Goal: Task Accomplishment & Management: Complete application form

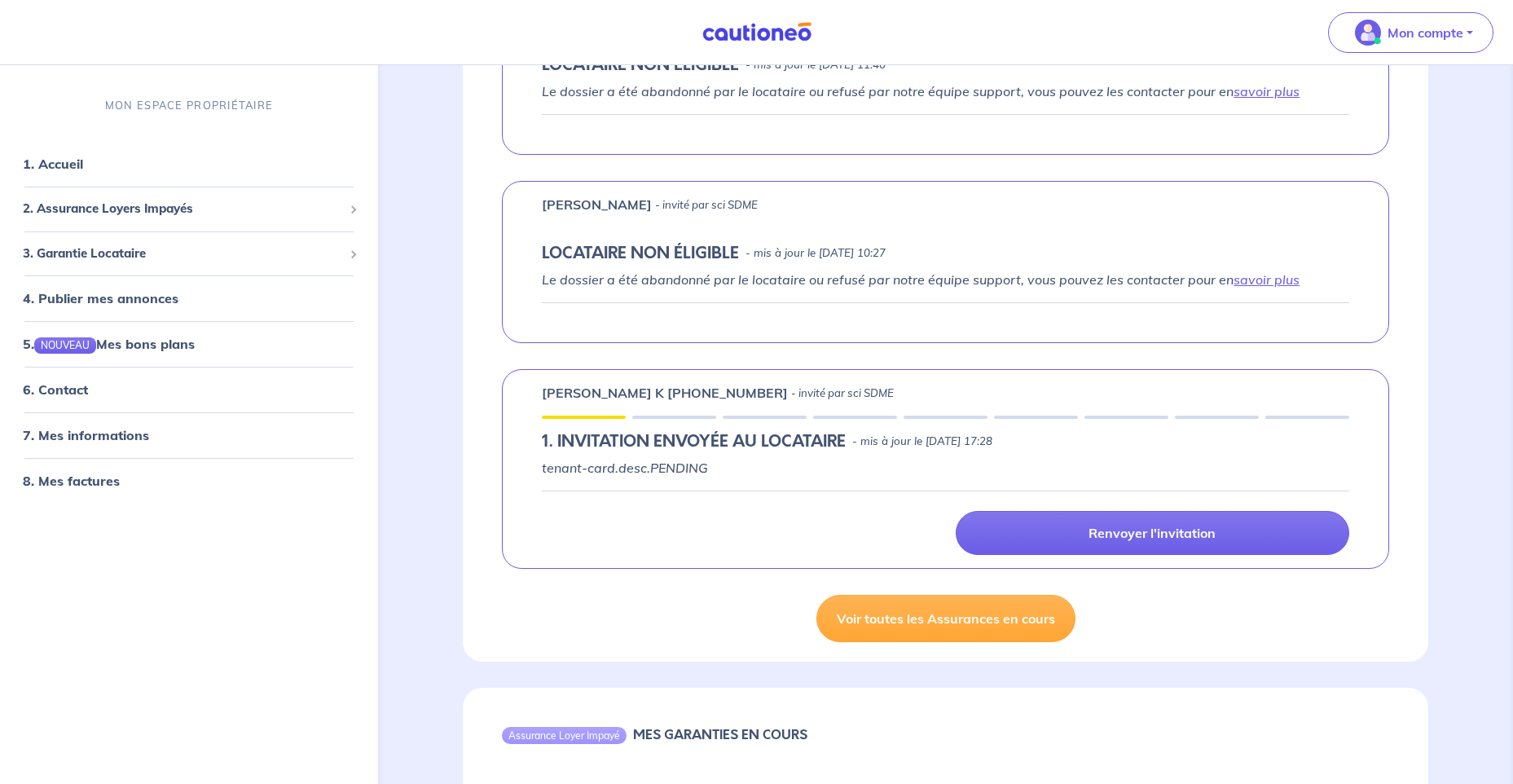
scroll to position [570, 0]
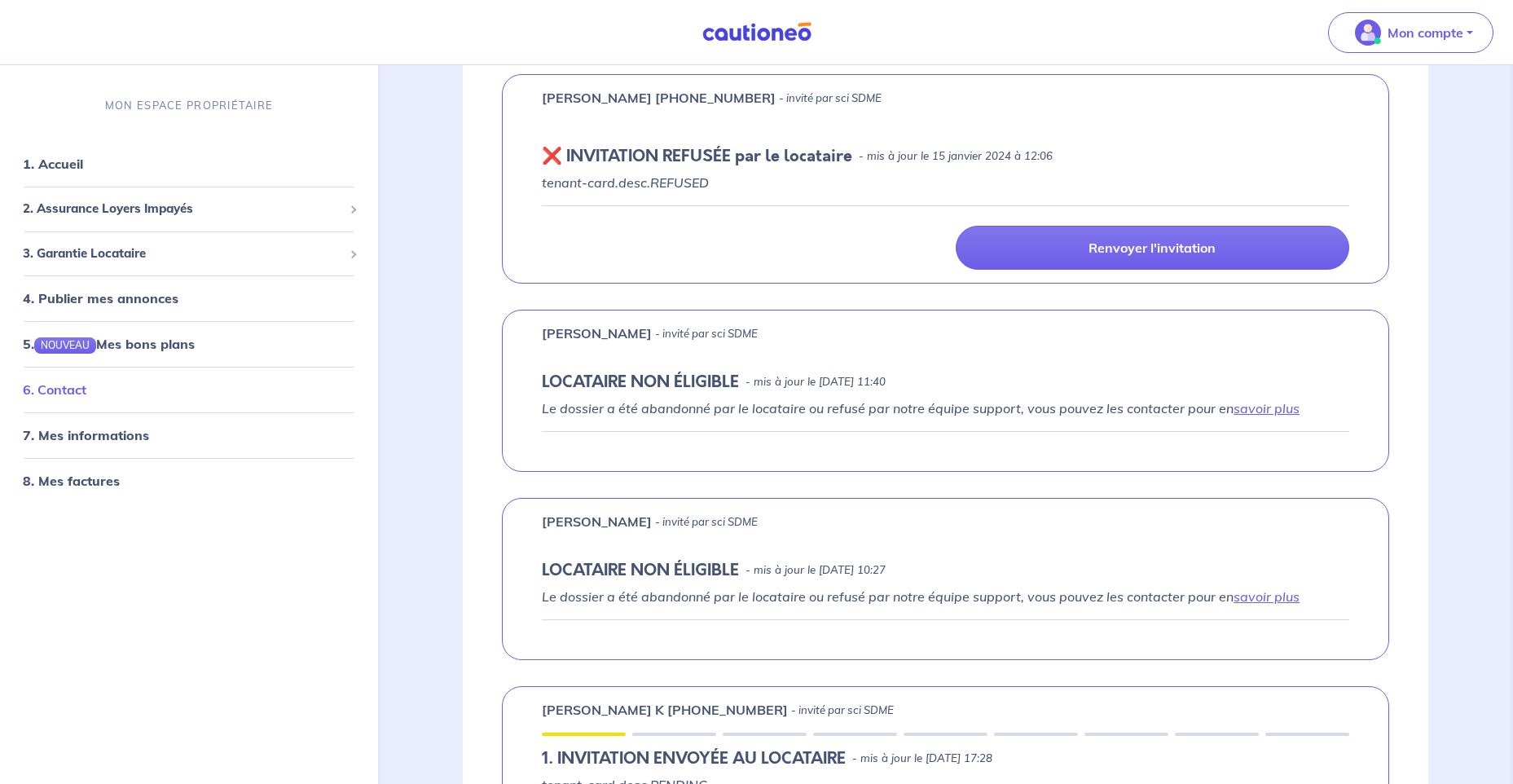
click at [41, 391] on link "6. Contact" at bounding box center [54, 390] width 64 height 16
click at [102, 204] on span "2. Assurance Loyers Impayés" at bounding box center [182, 209] width 320 height 19
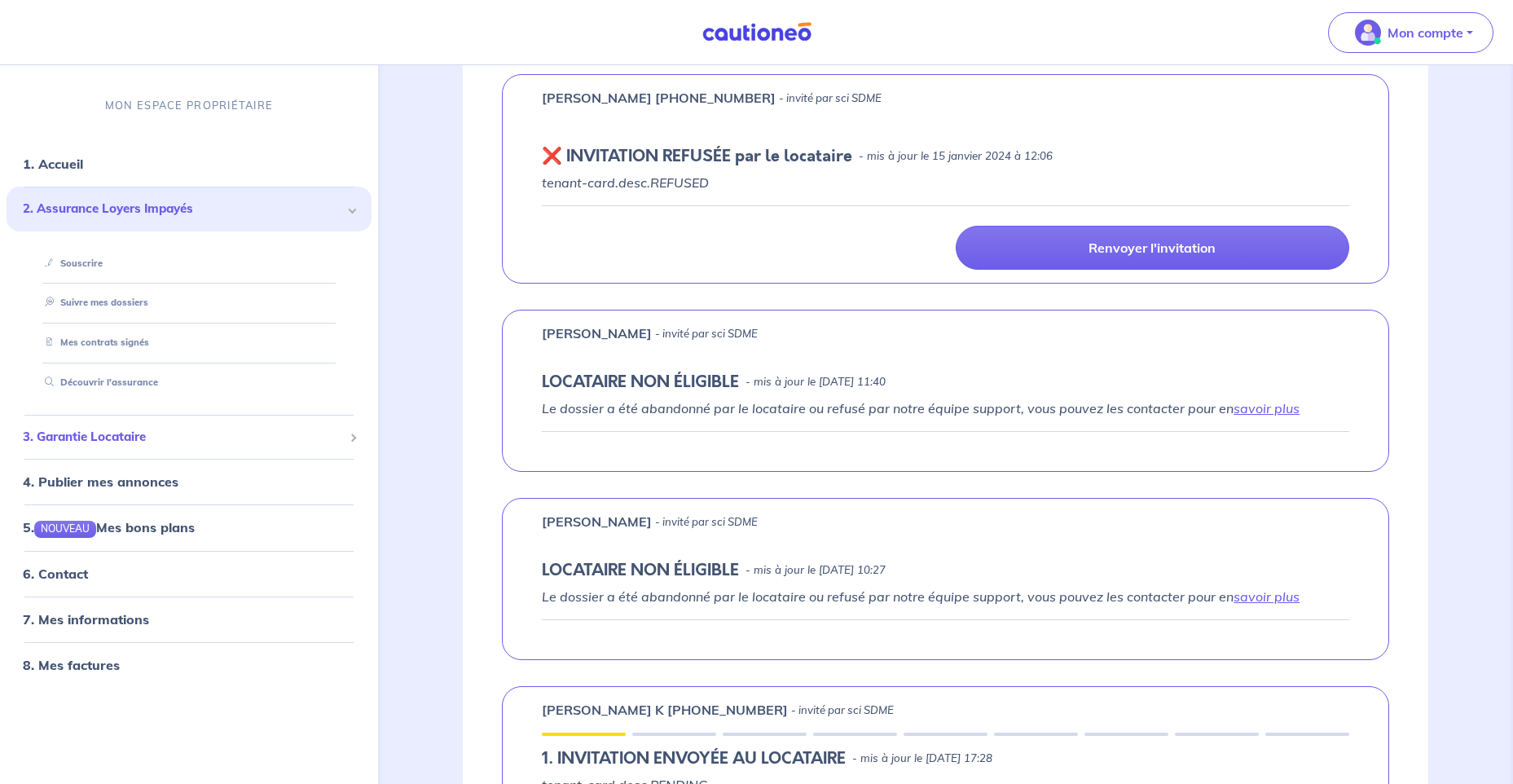
click at [112, 427] on span "3. Garantie Locataire" at bounding box center [182, 437] width 320 height 19
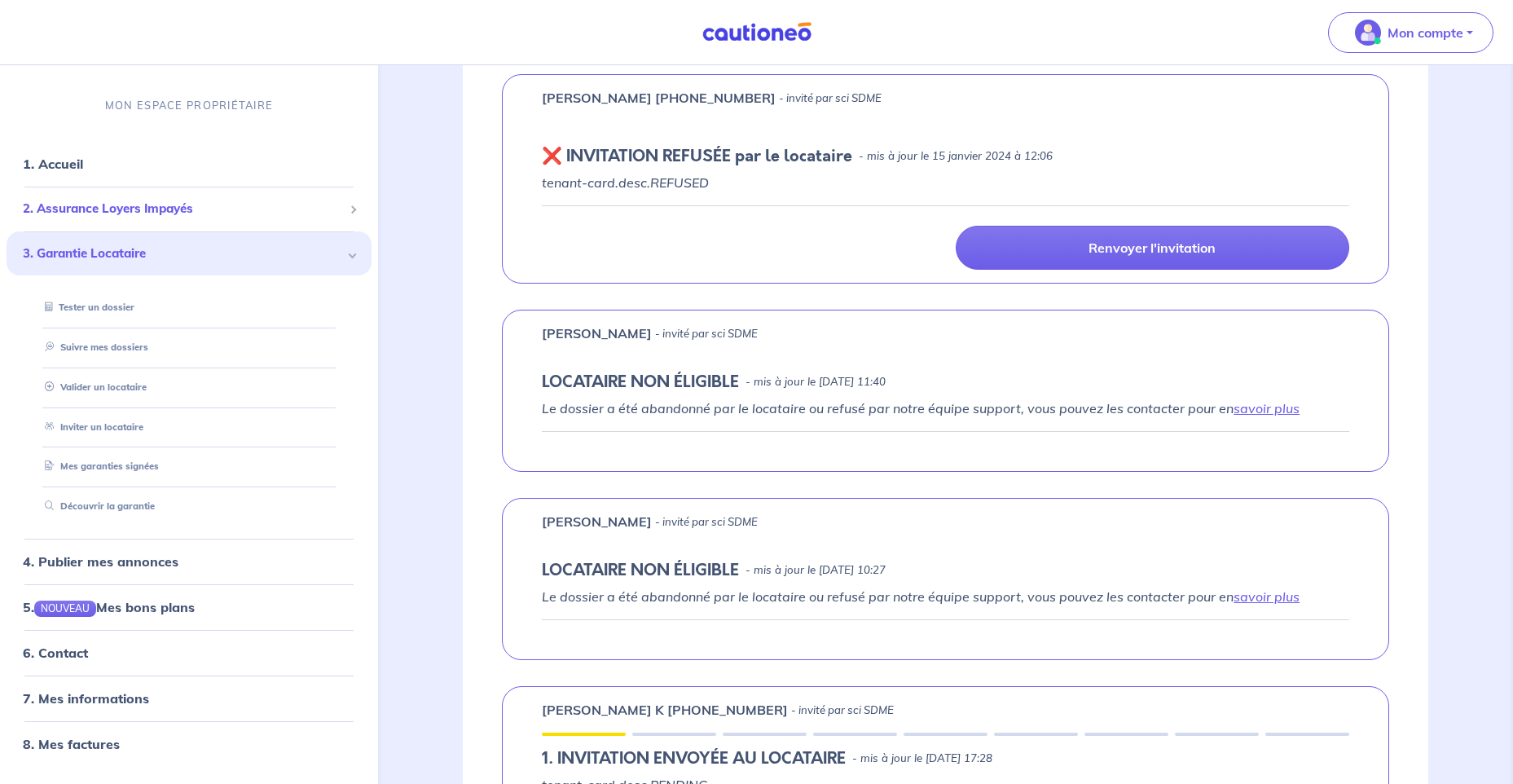
click at [145, 207] on span "2. Assurance Loyers Impayés" at bounding box center [182, 209] width 320 height 19
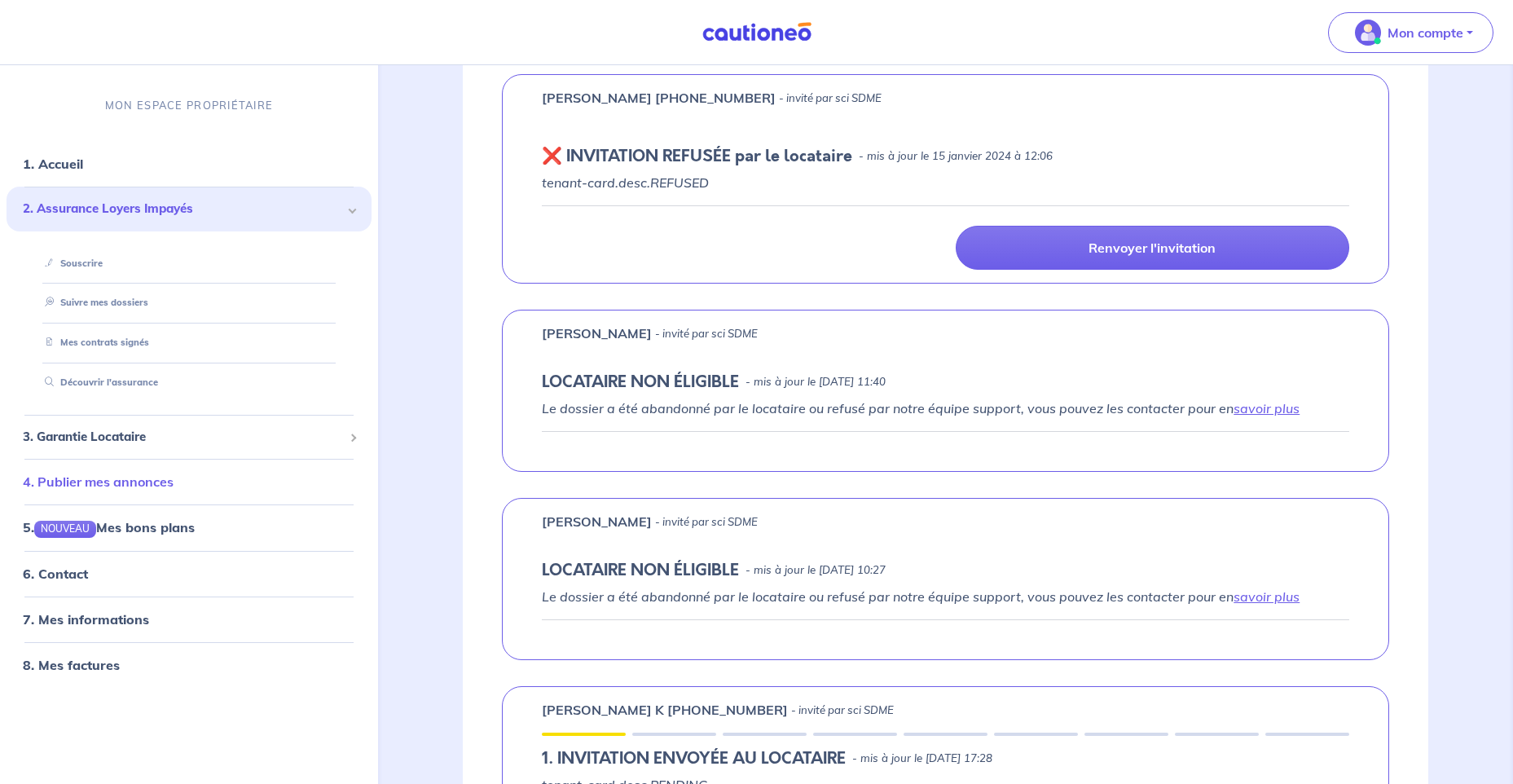
click at [162, 481] on link "4. Publier mes annonces" at bounding box center [98, 482] width 150 height 16
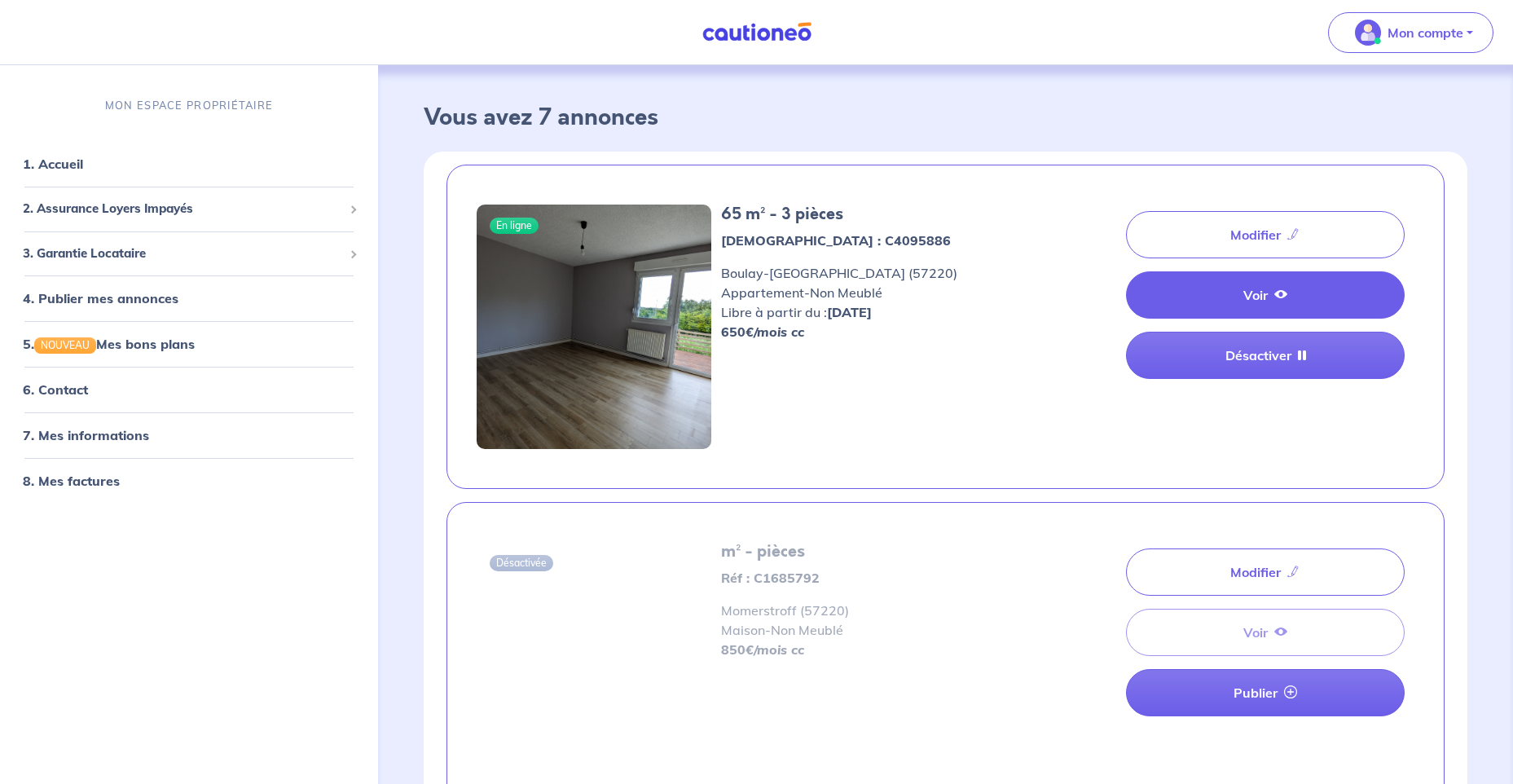
click at [1271, 292] on link "Voir" at bounding box center [1265, 295] width 279 height 47
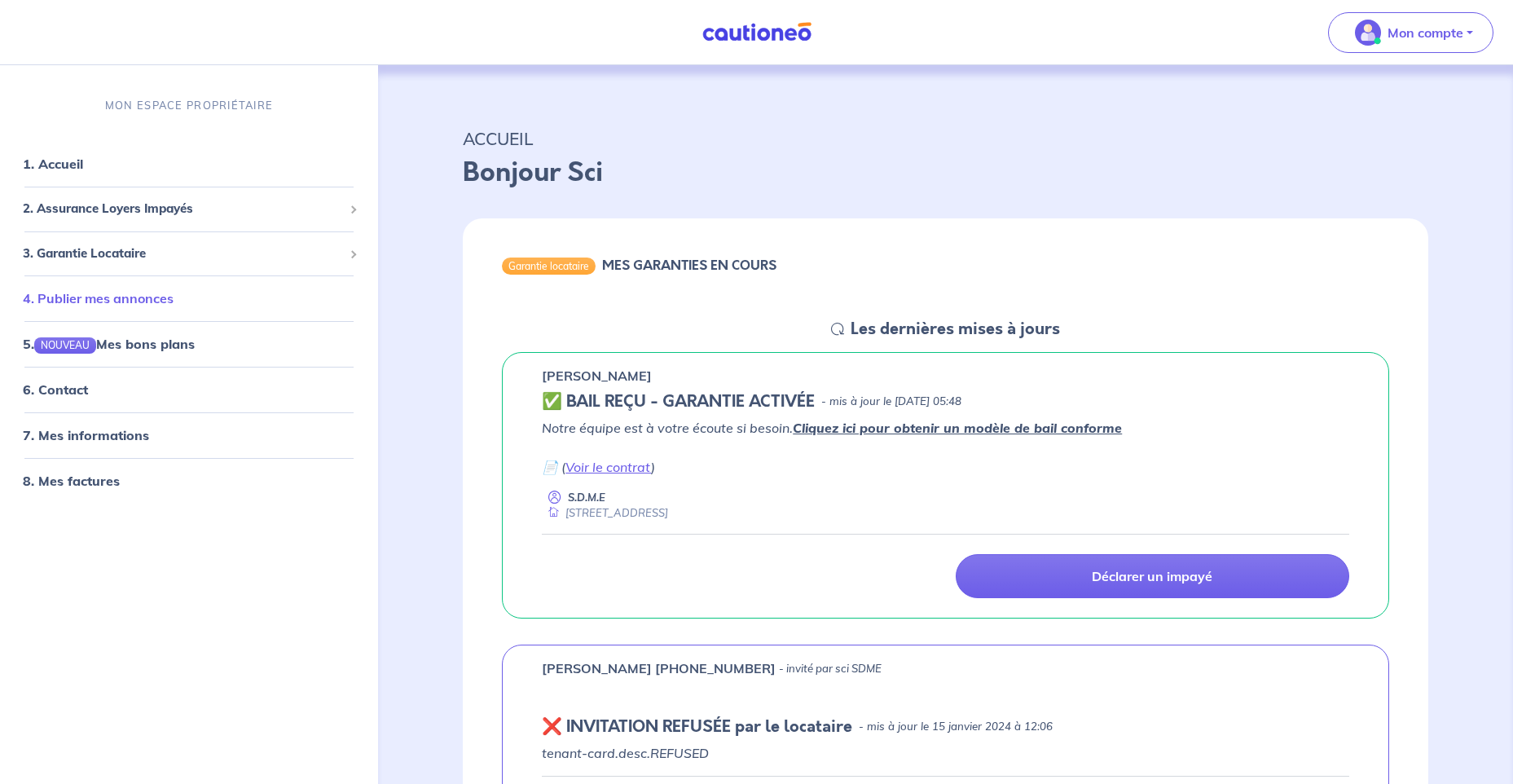
click at [122, 298] on link "4. Publier mes annonces" at bounding box center [98, 298] width 150 height 16
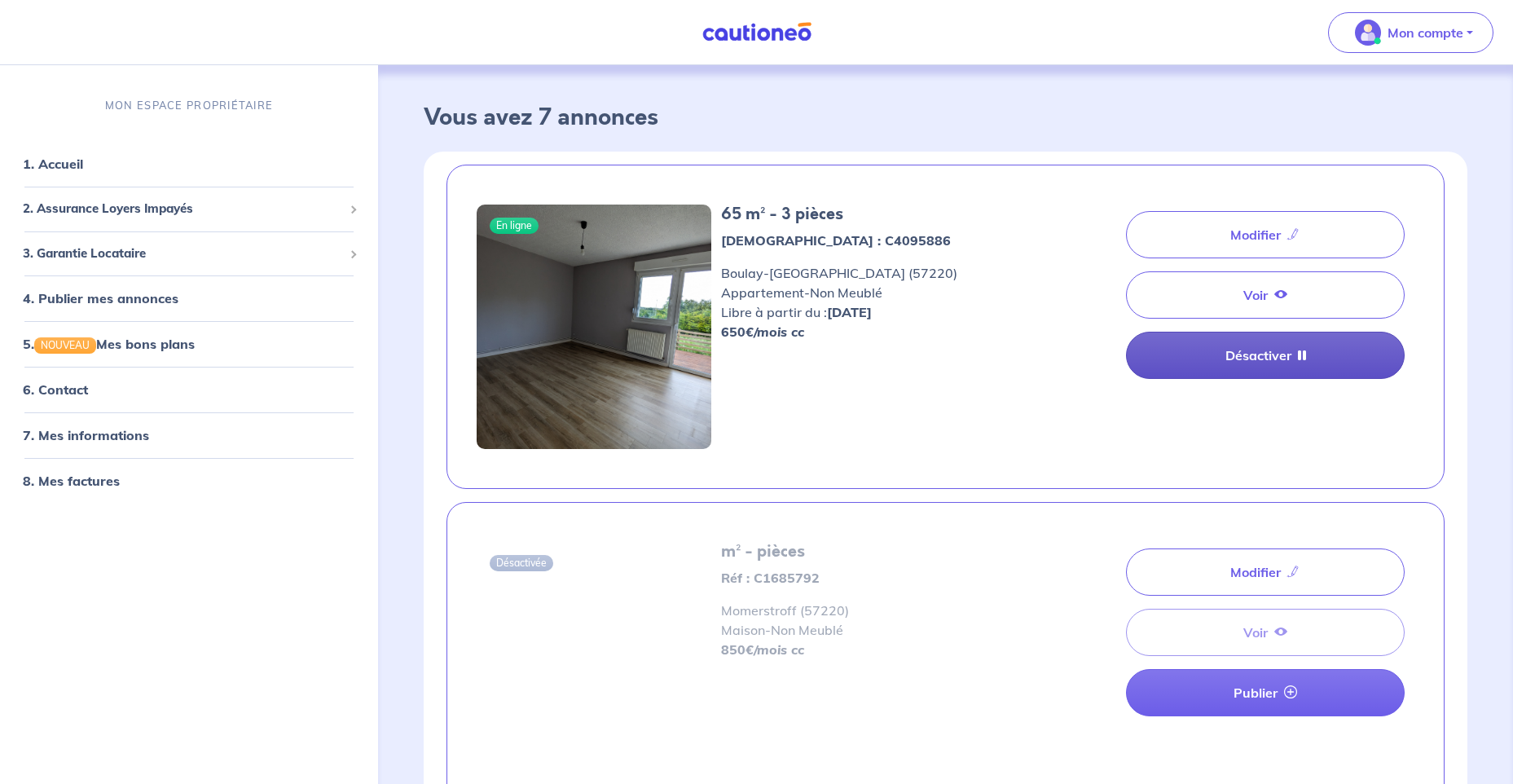
click at [1281, 355] on link "Désactiver" at bounding box center [1265, 355] width 279 height 47
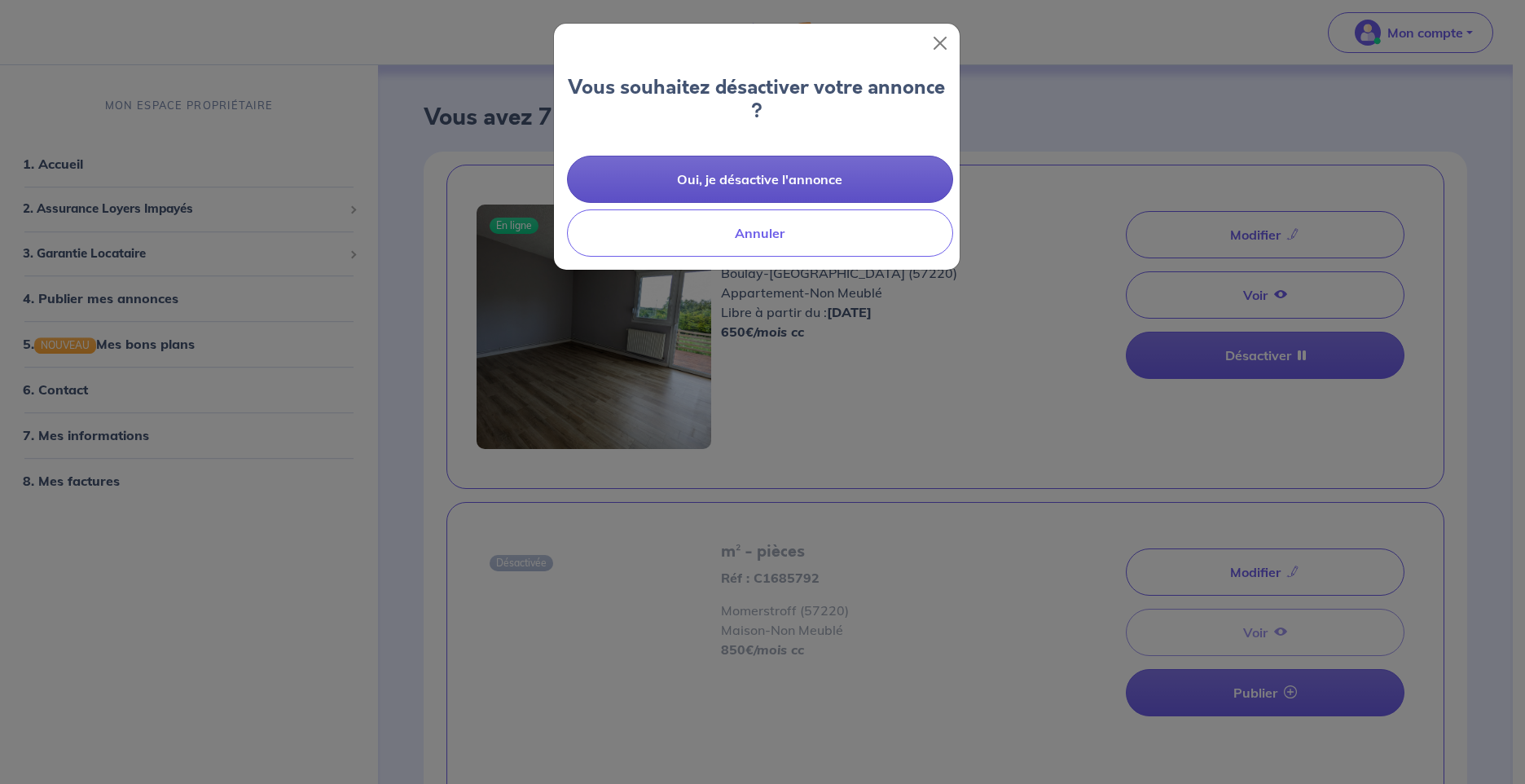
click at [798, 176] on button "Oui, je désactive l'annonce" at bounding box center [760, 179] width 386 height 47
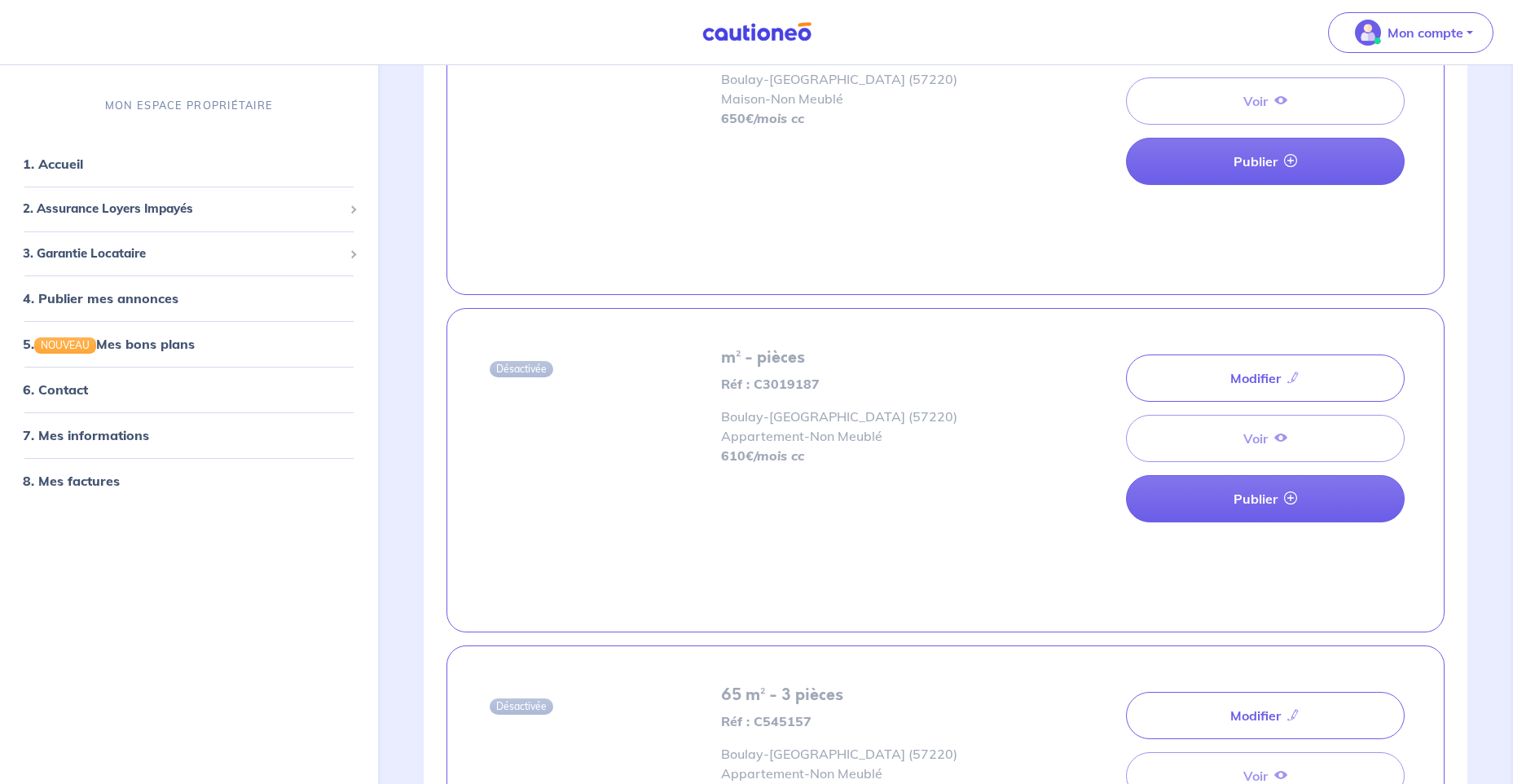
scroll to position [1222, 0]
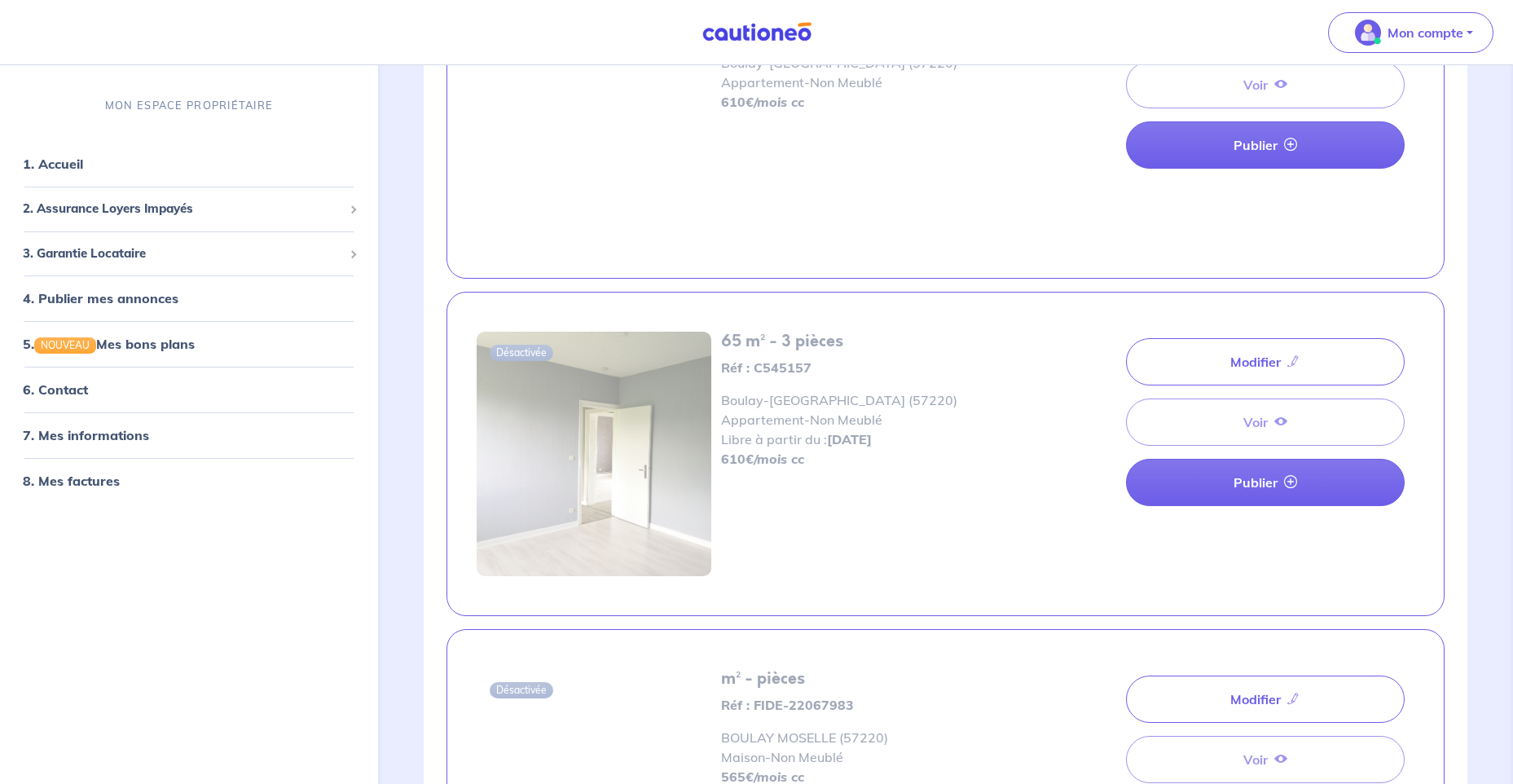
drag, startPoint x: 1196, startPoint y: 357, endPoint x: 1157, endPoint y: 396, distance: 55.2
click at [1196, 358] on link "Modifier" at bounding box center [1265, 361] width 279 height 47
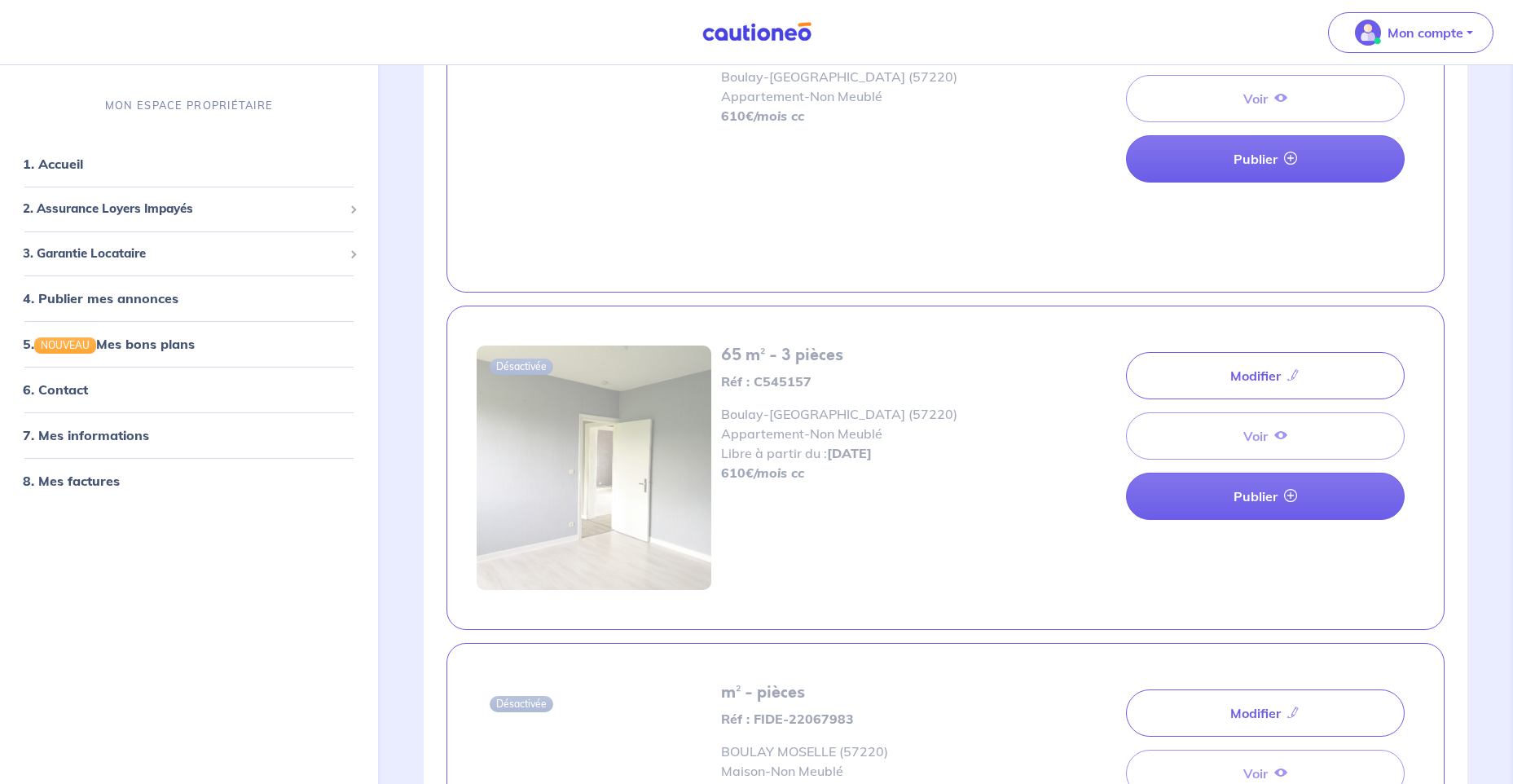
scroll to position [1222, 0]
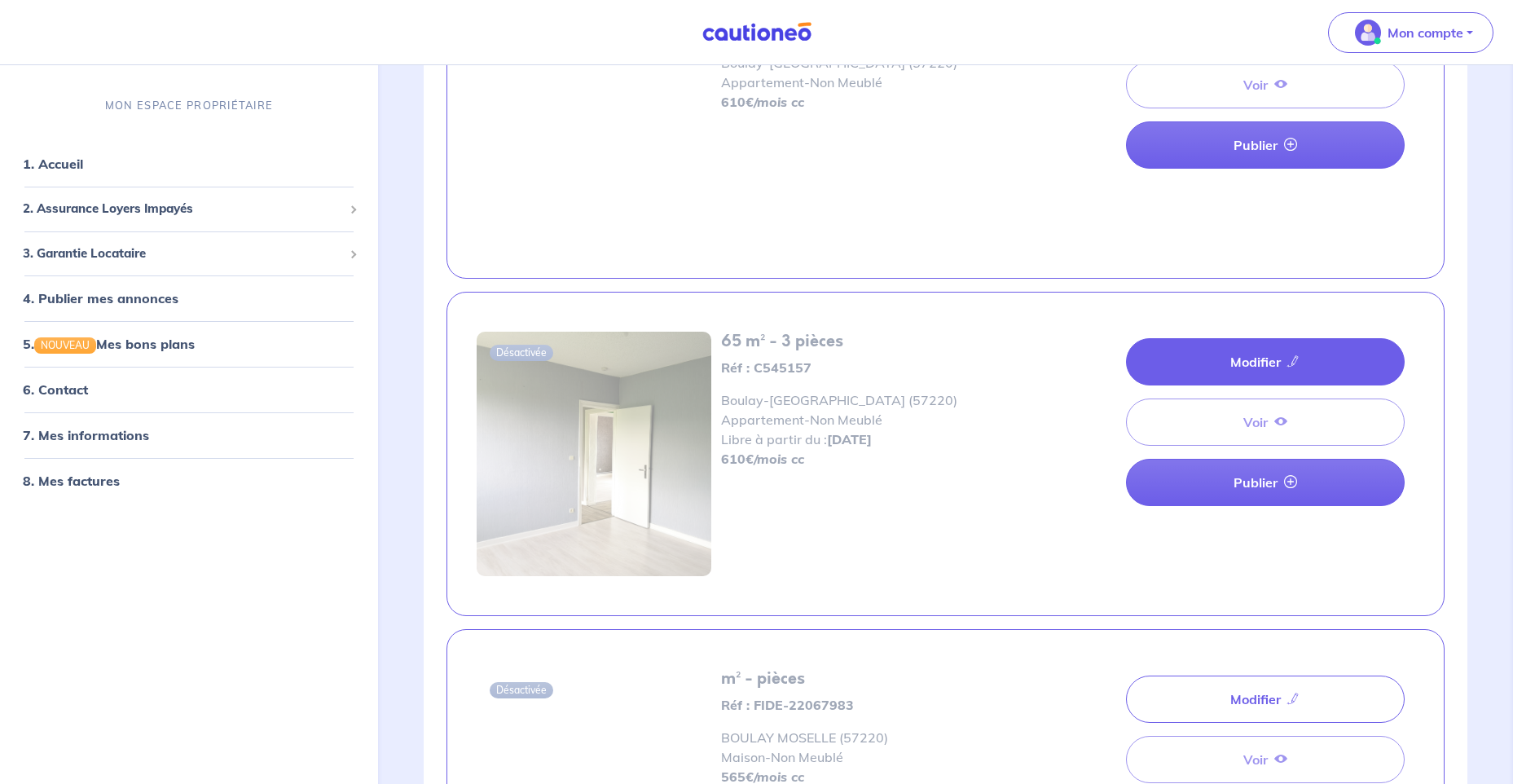
click at [1201, 354] on link "Modifier" at bounding box center [1265, 361] width 279 height 47
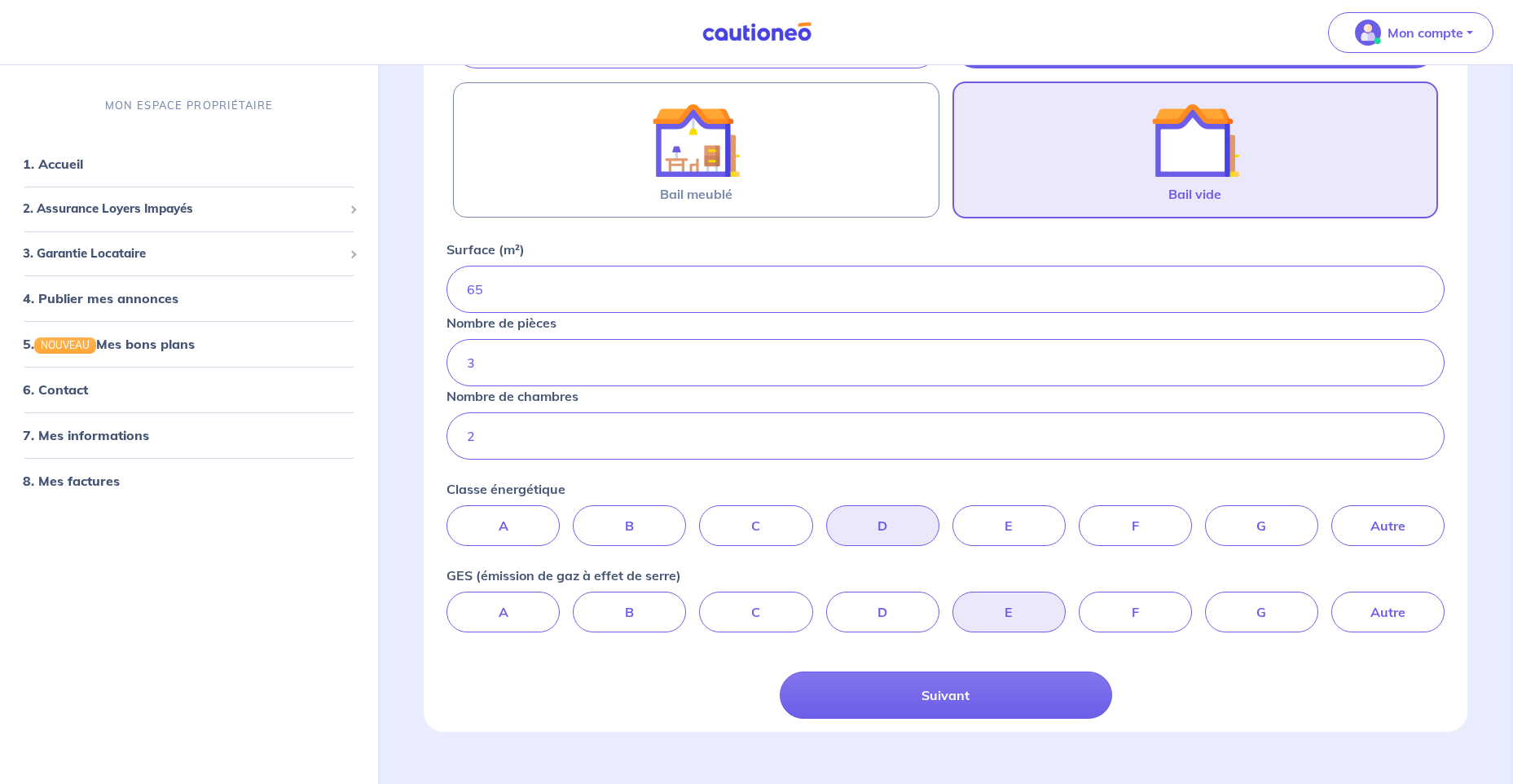
scroll to position [317, 0]
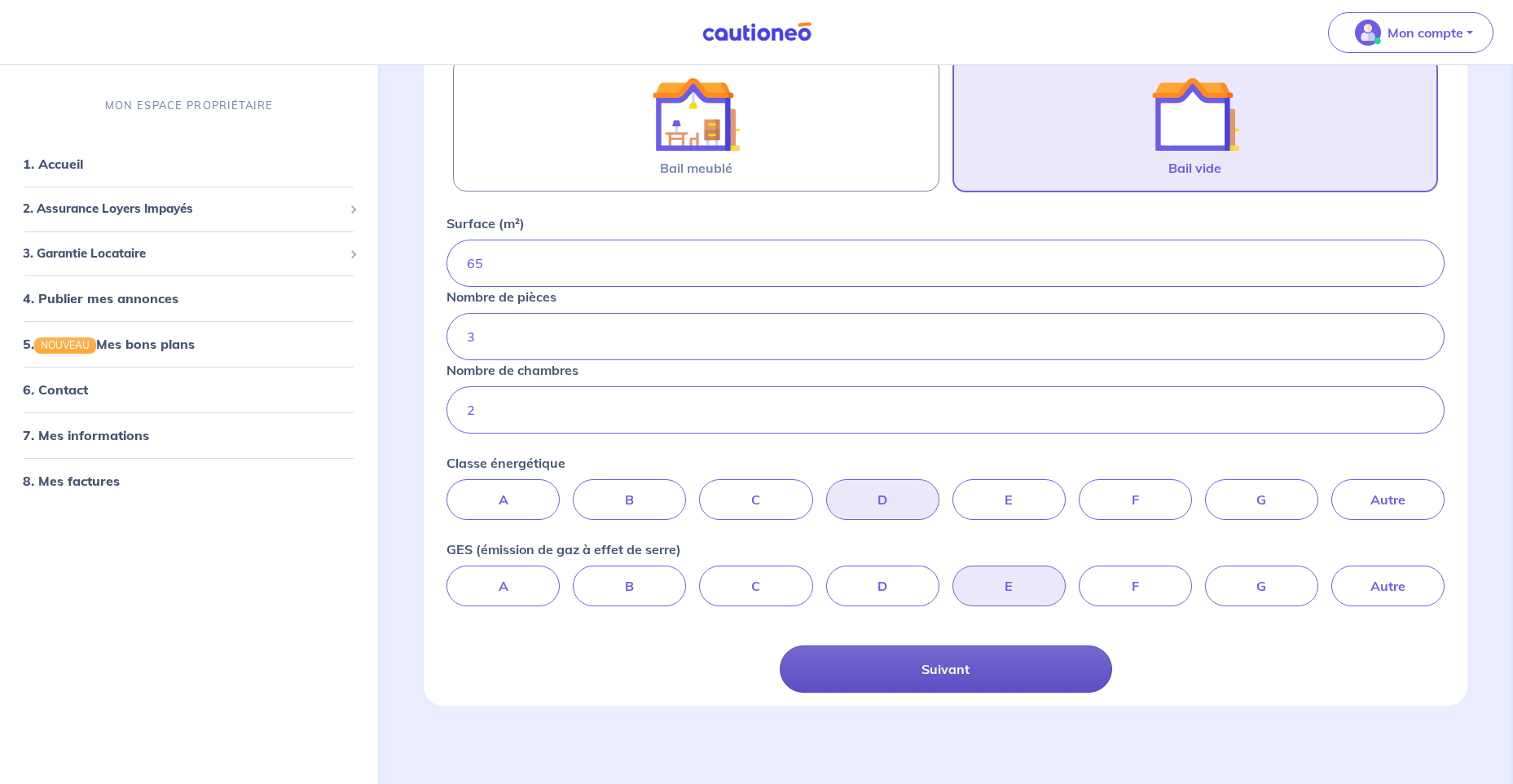
click at [992, 669] on button "Suivant" at bounding box center [946, 669] width 332 height 47
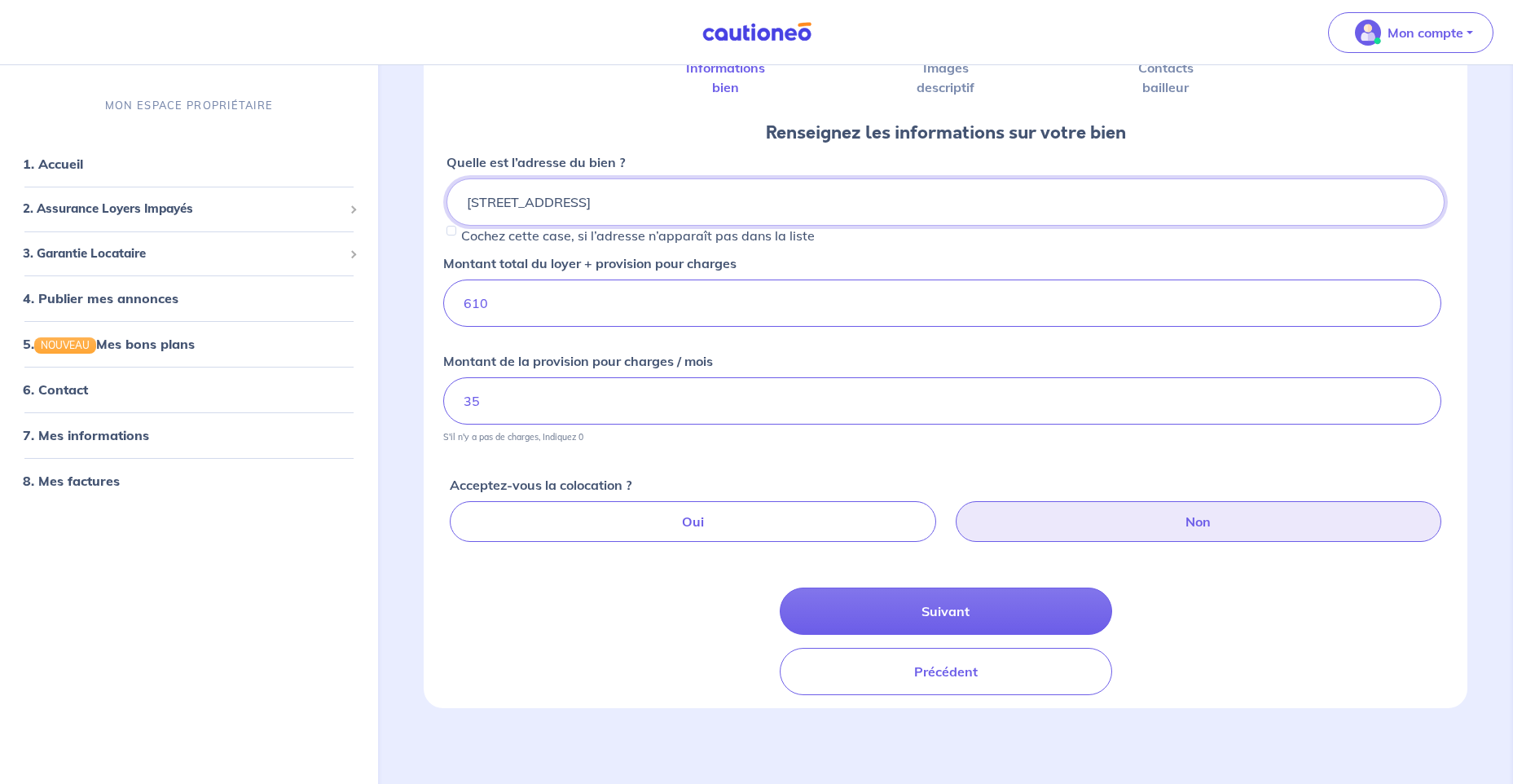
scroll to position [137, 0]
click at [473, 304] on input "610" at bounding box center [942, 300] width 998 height 47
type input "650"
click at [505, 404] on input "35" at bounding box center [942, 398] width 998 height 47
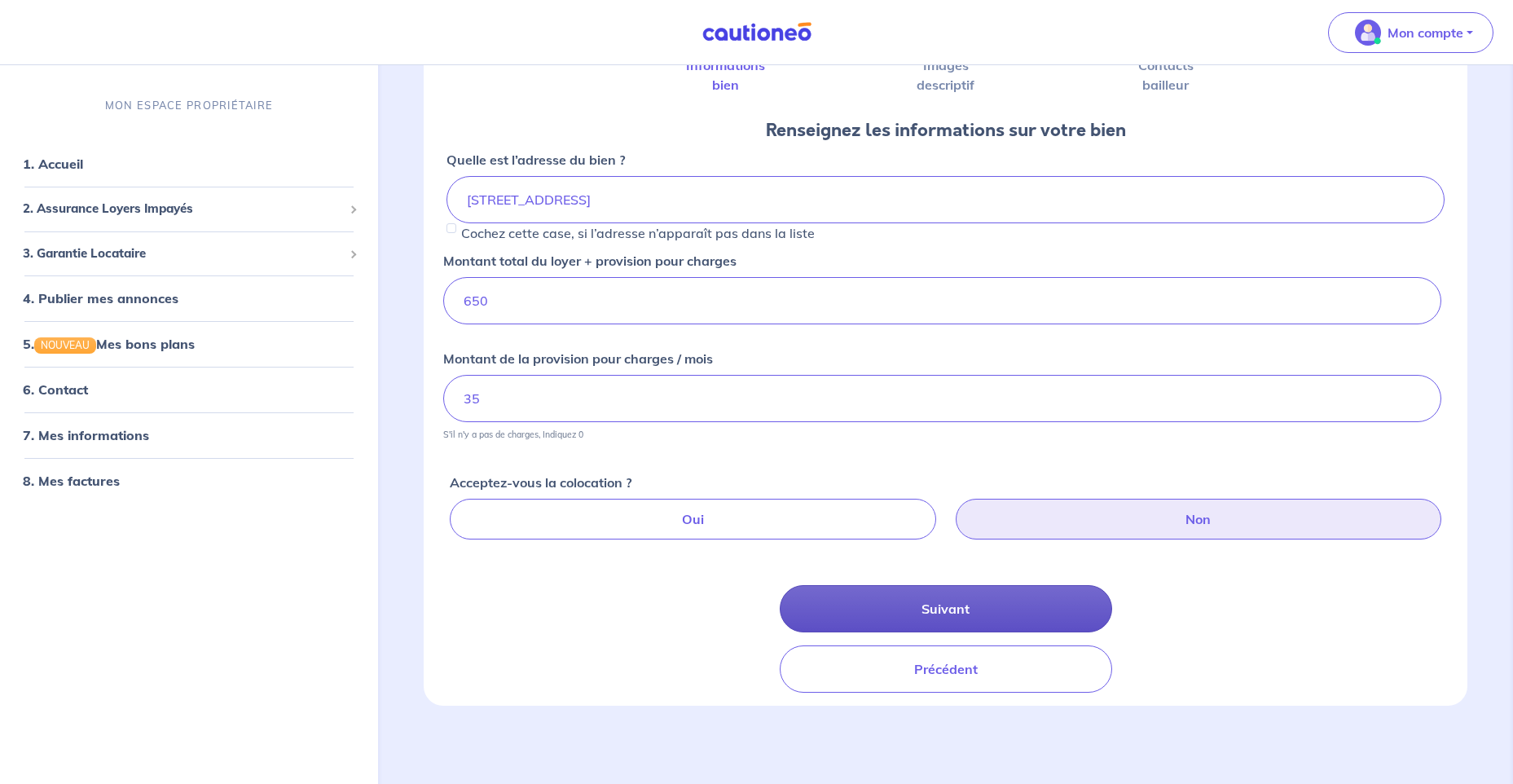
click at [957, 609] on button "Suivant" at bounding box center [946, 608] width 332 height 47
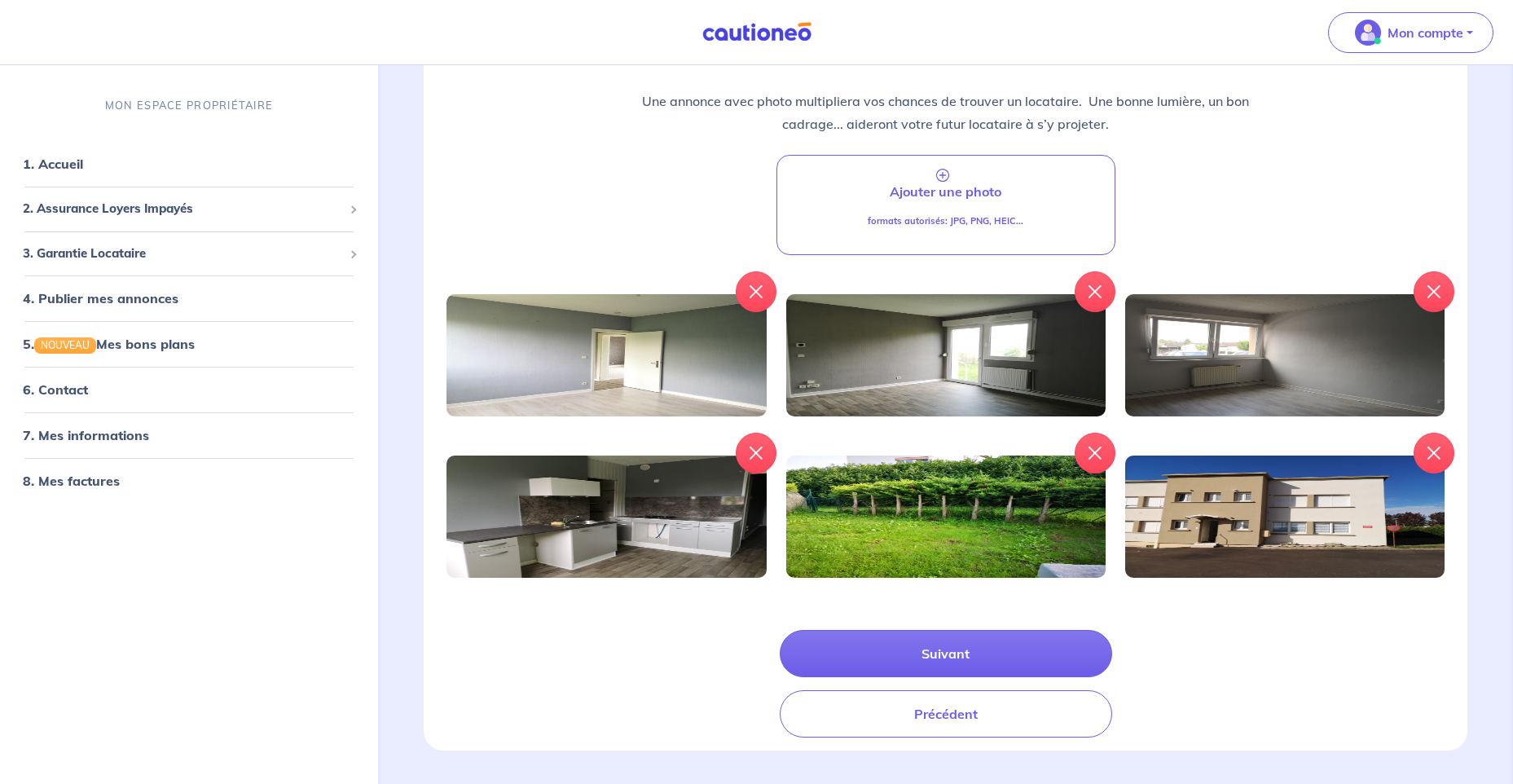
scroll to position [261, 0]
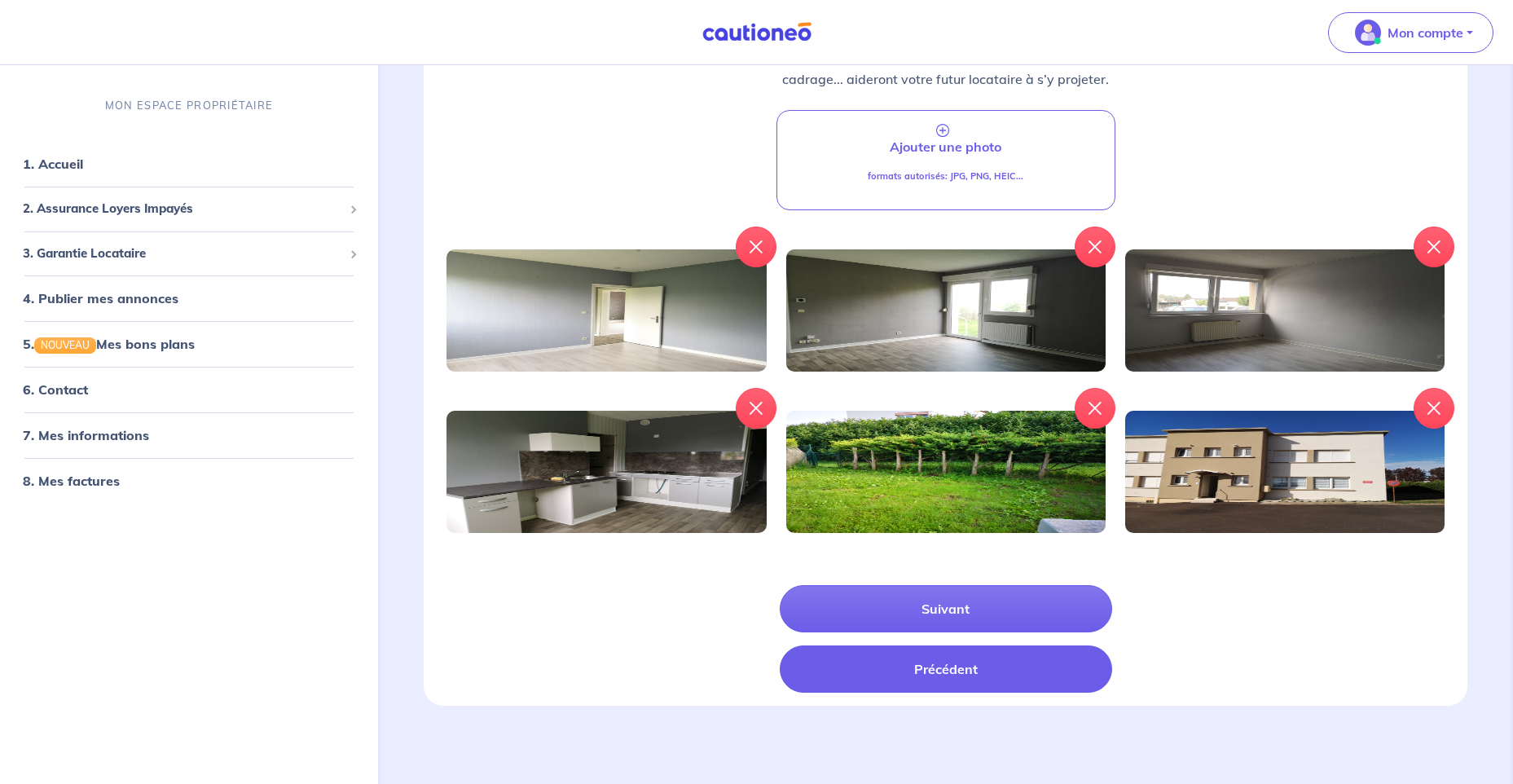
click at [895, 672] on button "Précédent" at bounding box center [946, 669] width 332 height 47
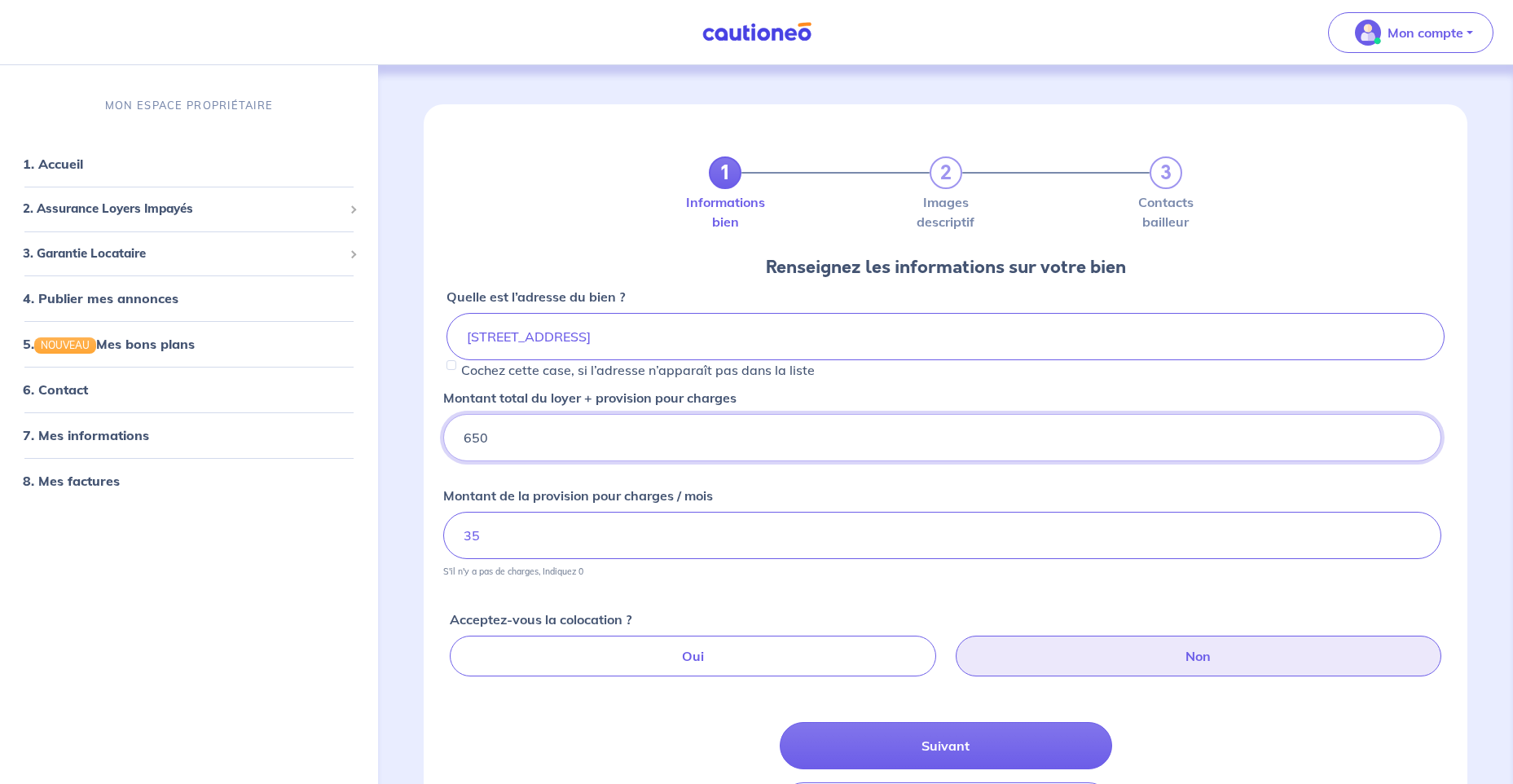
click at [480, 434] on input "650" at bounding box center [942, 438] width 998 height 47
type input "640"
click at [907, 736] on button "Suivant" at bounding box center [946, 746] width 332 height 47
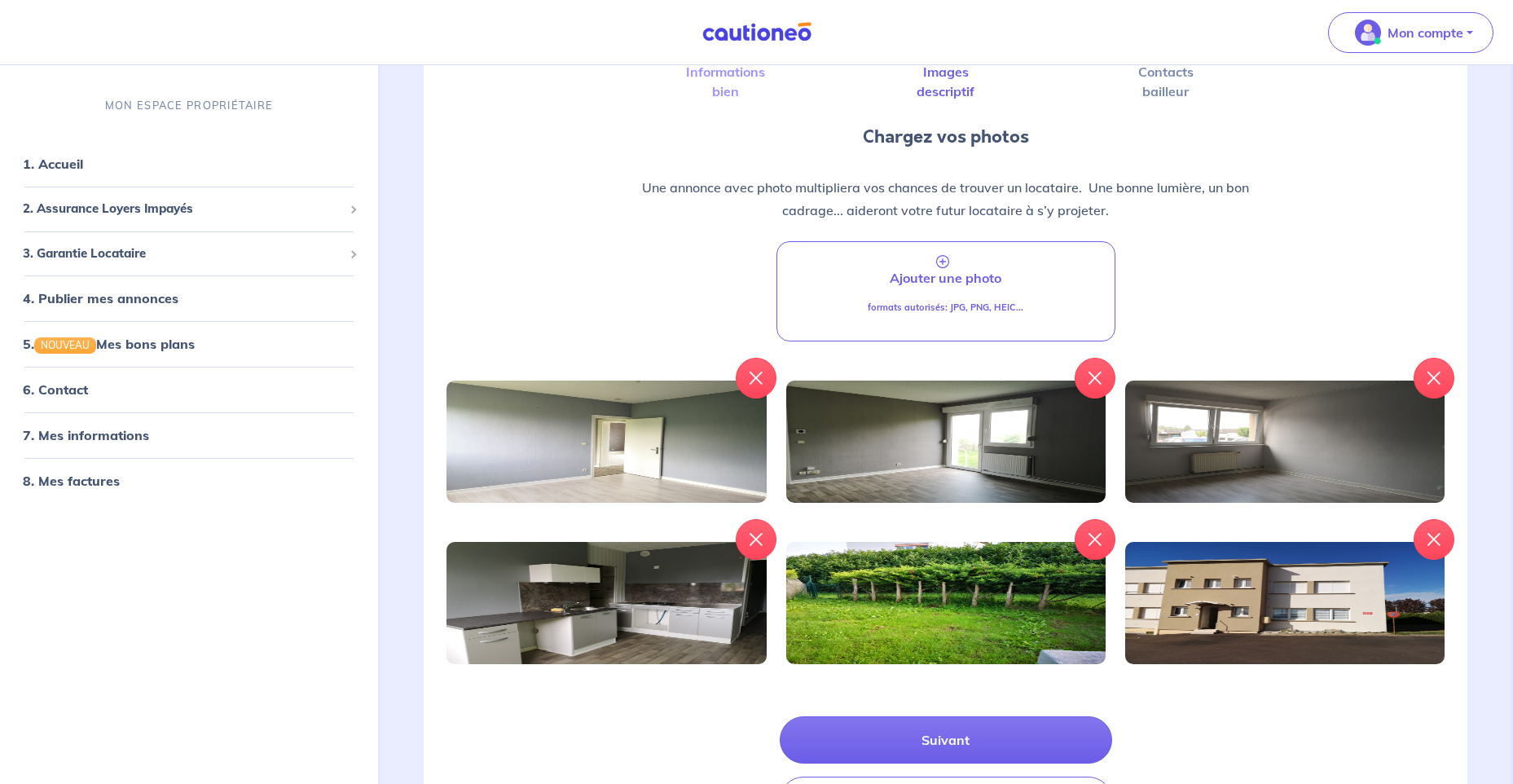
scroll to position [261, 0]
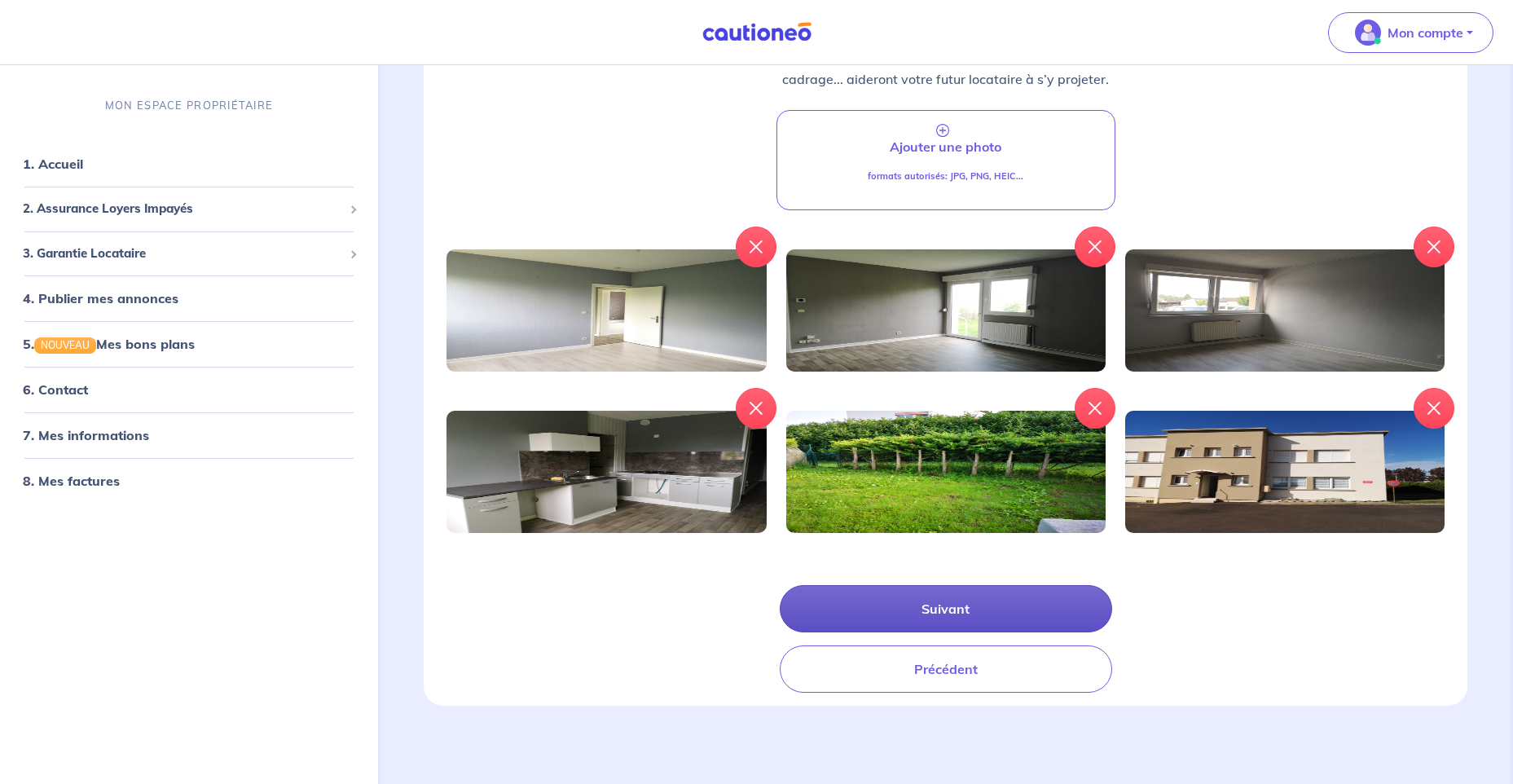
click at [919, 607] on button "Suivant" at bounding box center [946, 608] width 332 height 47
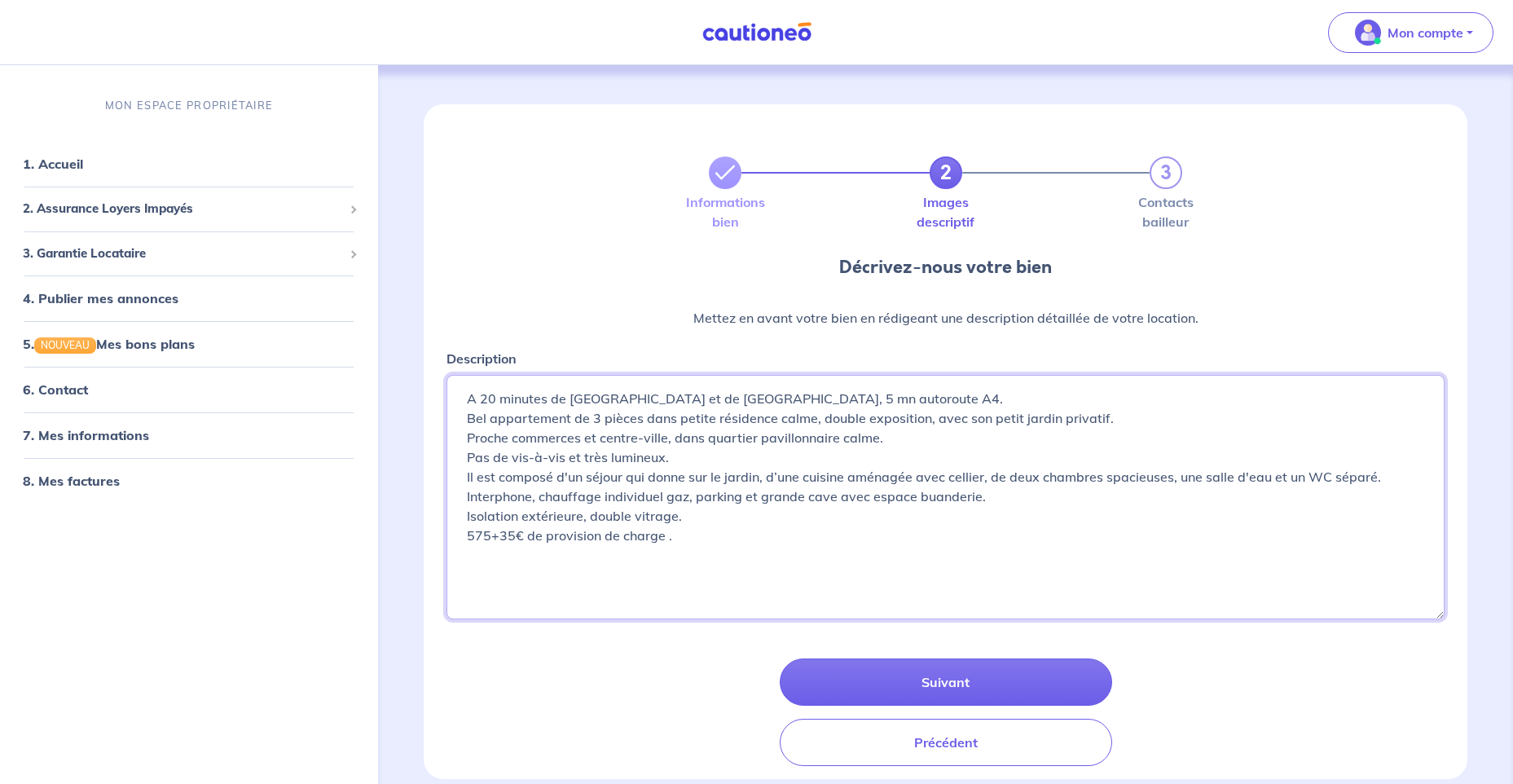
drag, startPoint x: 484, startPoint y: 532, endPoint x: 471, endPoint y: 537, distance: 13.9
click at [471, 537] on textarea "A 20 minutes de [GEOGRAPHIC_DATA] et de [GEOGRAPHIC_DATA], 5 mn autoroute A4. B…" at bounding box center [945, 497] width 998 height 244
click at [614, 542] on textarea "A 20 minutes de [GEOGRAPHIC_DATA] et de [GEOGRAPHIC_DATA], 5 mn autoroute A4. B…" at bounding box center [945, 497] width 998 height 244
type textarea "A 20 minutes de [GEOGRAPHIC_DATA] et de [GEOGRAPHIC_DATA], 5 mn autoroute A4. B…"
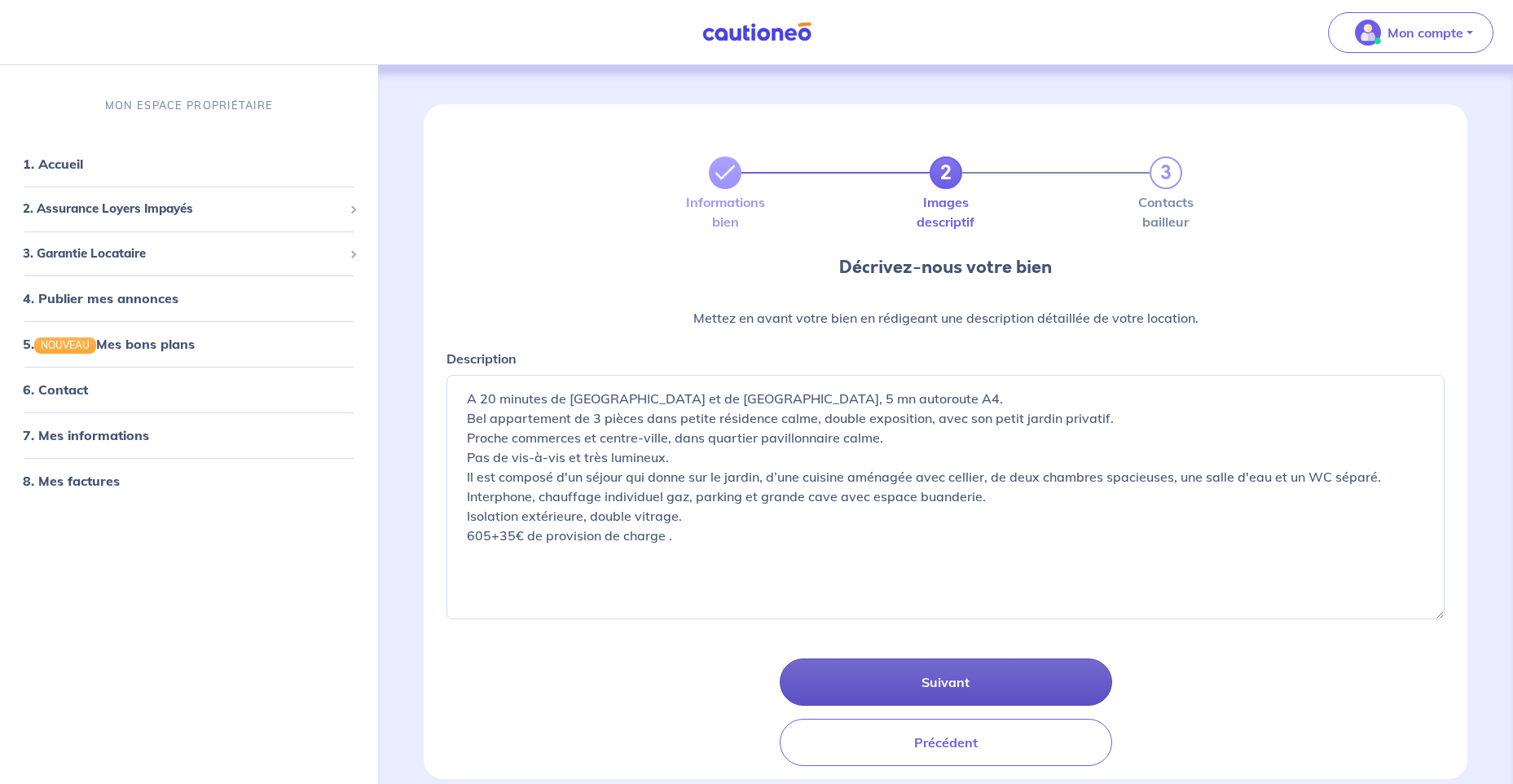
click at [1039, 679] on button "Suivant" at bounding box center [946, 682] width 332 height 47
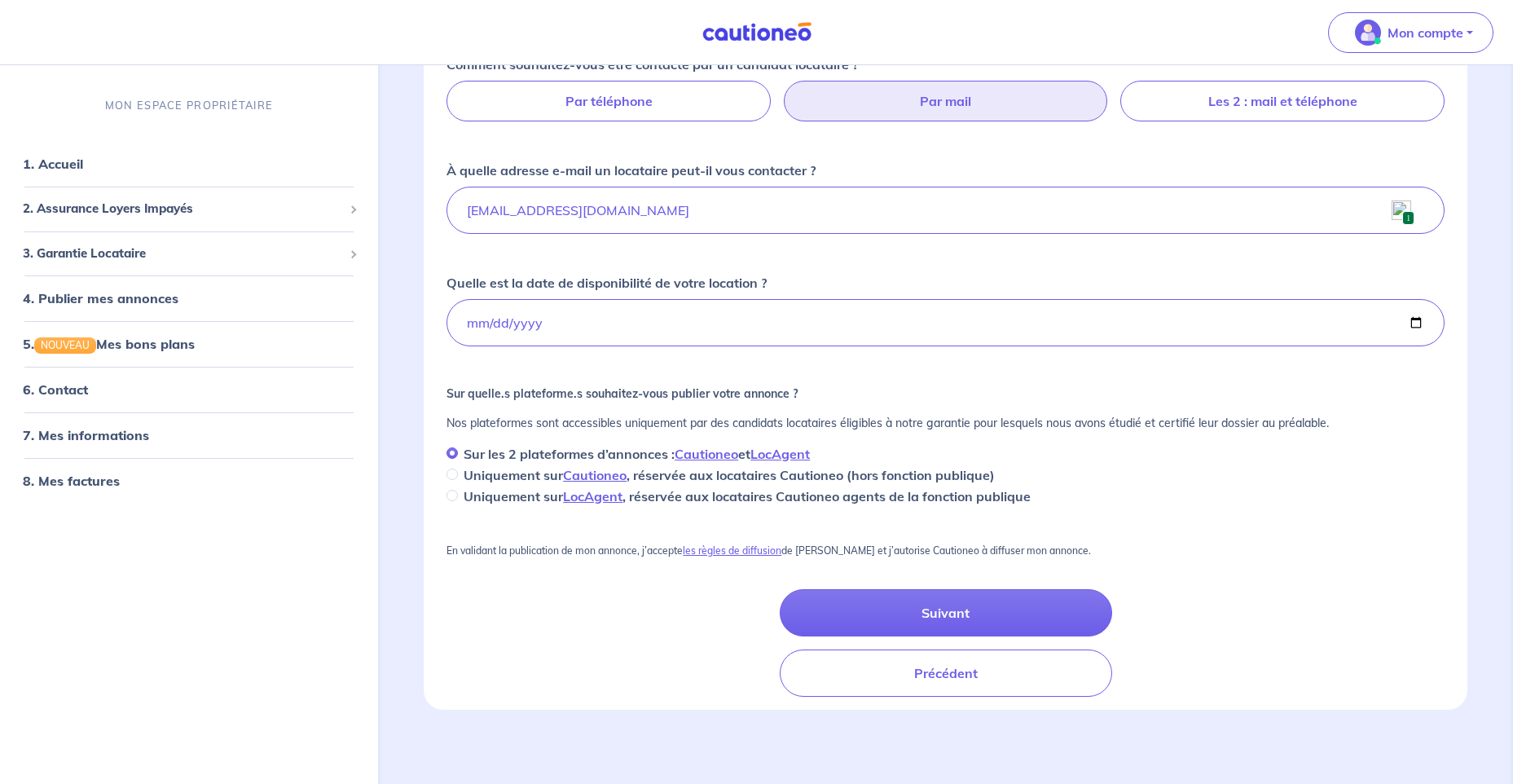
scroll to position [255, 0]
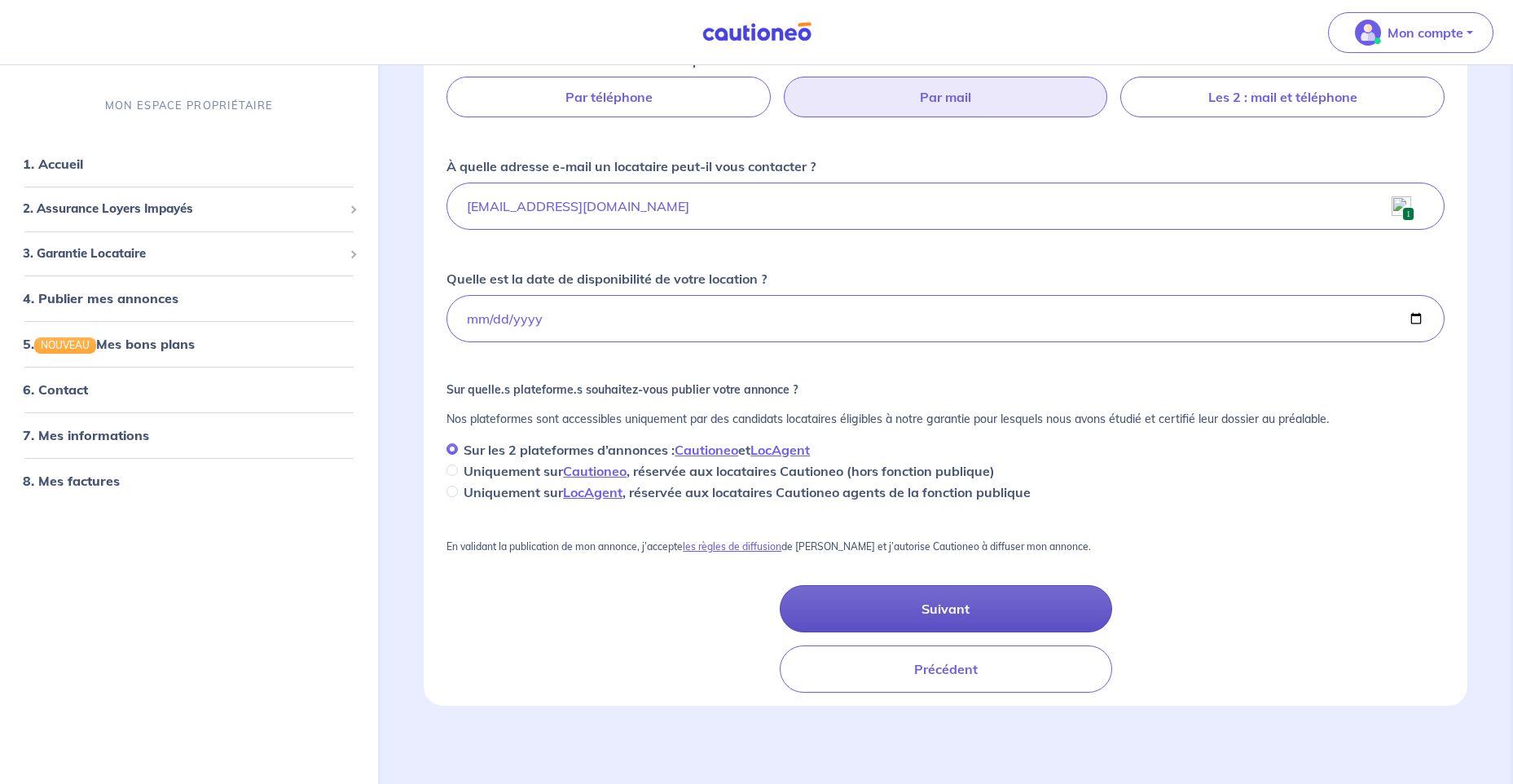
click at [941, 609] on button "Suivant" at bounding box center [946, 608] width 332 height 47
